Goal: Browse casually

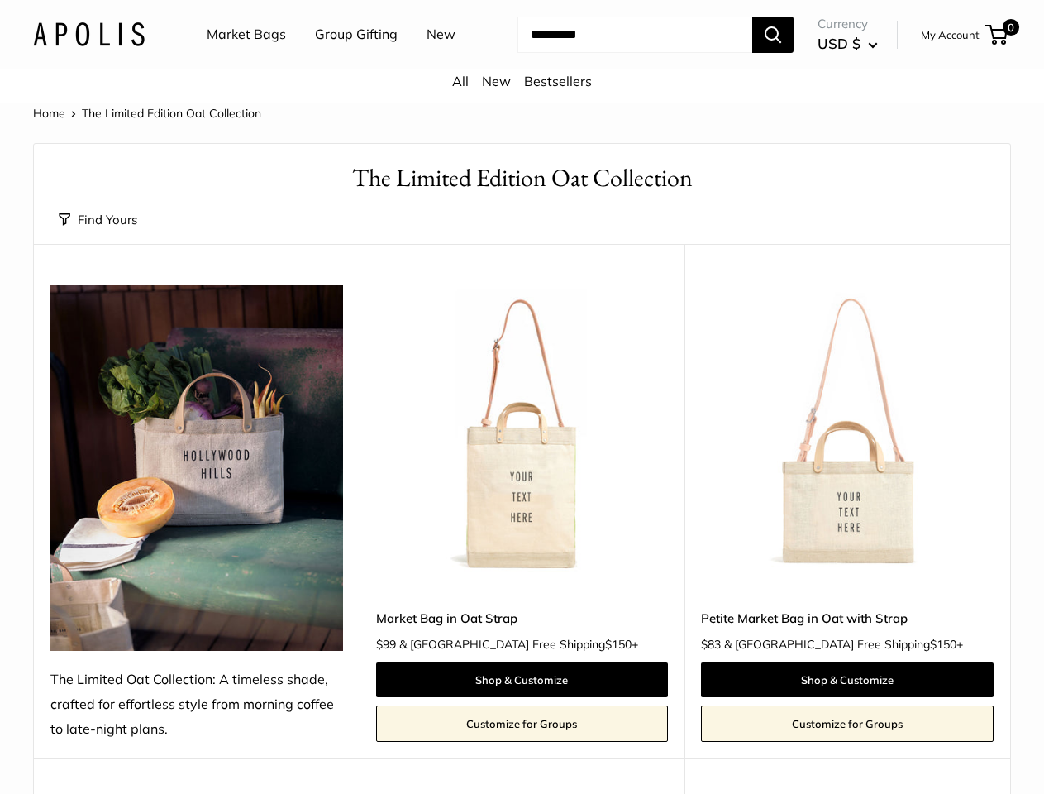
click at [522, 53] on input "Search..." at bounding box center [635, 35] width 235 height 36
click at [342, 61] on ul "Market Bags Group Gifting New" at bounding box center [346, 34] width 278 height 53
